Goal: Information Seeking & Learning: Learn about a topic

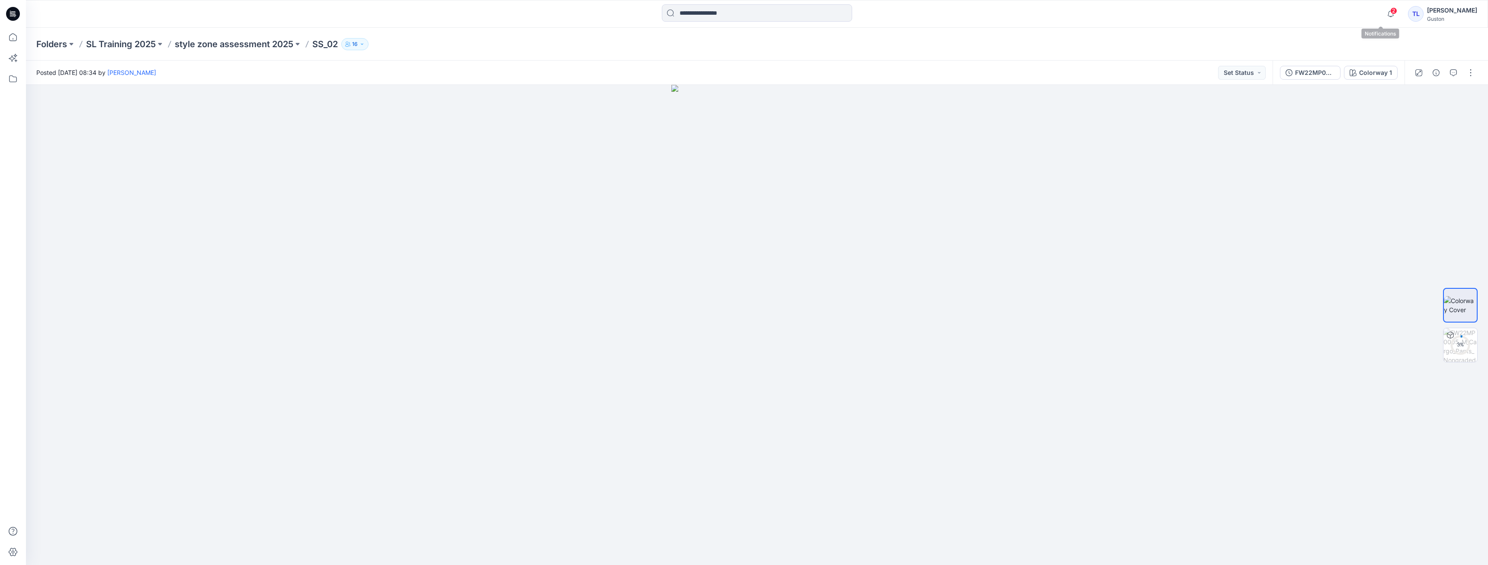
click at [1391, 13] on span "2" at bounding box center [1394, 10] width 7 height 7
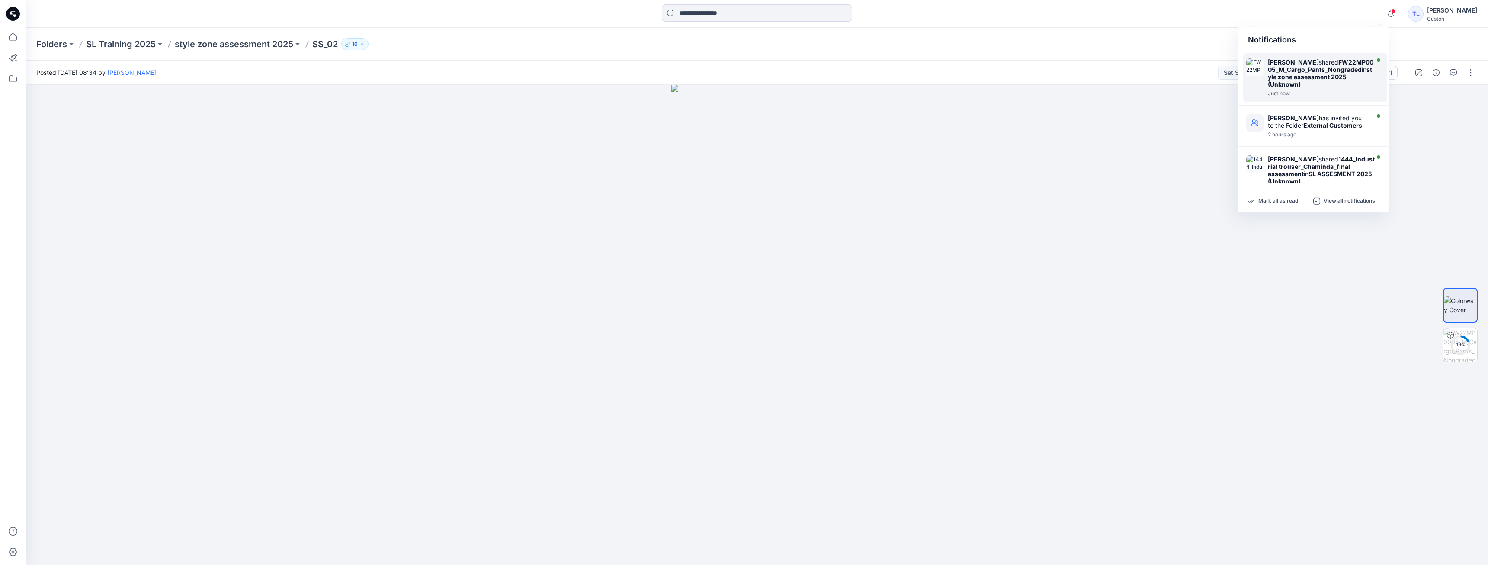
click at [1318, 80] on strong "style zone assessment 2025 (Unknown)" at bounding box center [1320, 77] width 104 height 22
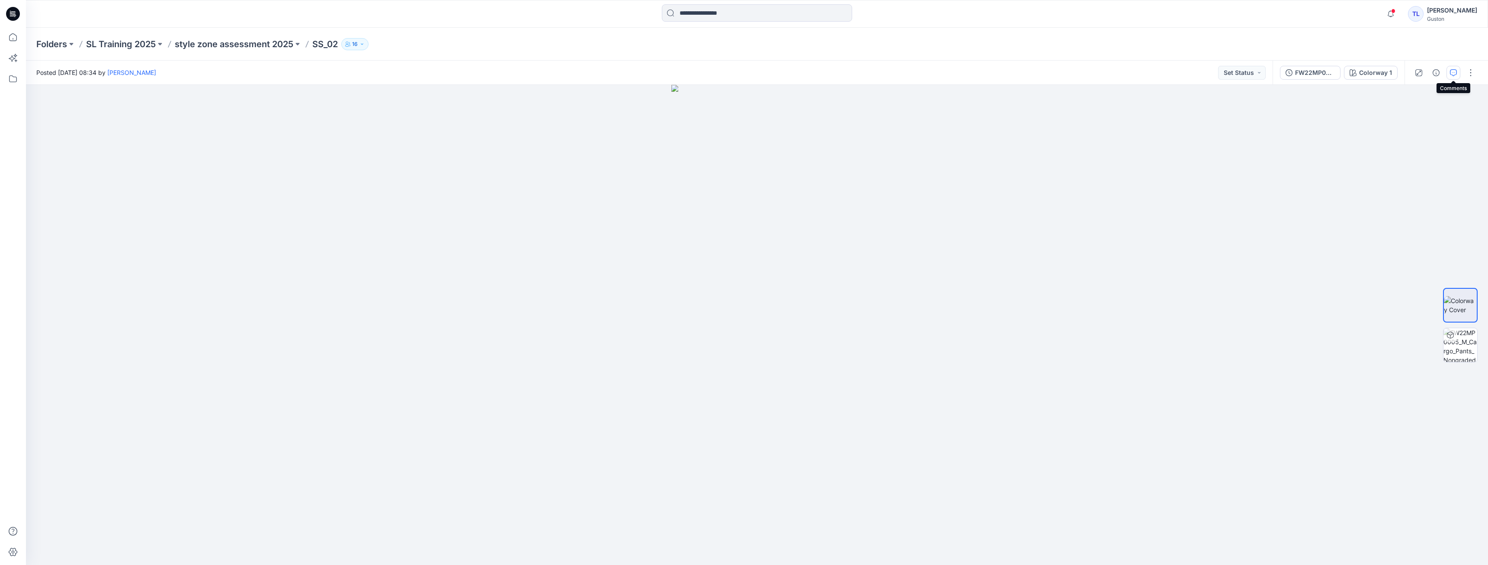
click at [1457, 71] on button "button" at bounding box center [1454, 73] width 14 height 14
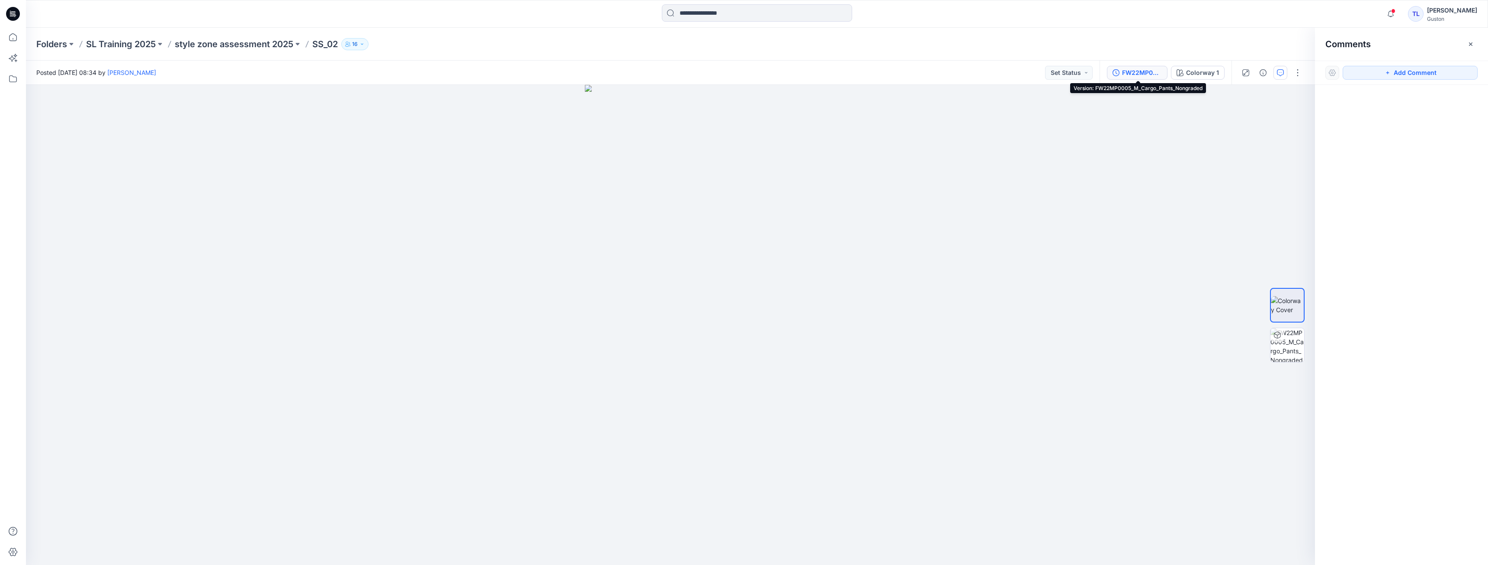
click at [1143, 67] on button "FW22MP0005_M_Cargo_Pants_Nongraded" at bounding box center [1137, 73] width 61 height 14
